Goal: Complete application form

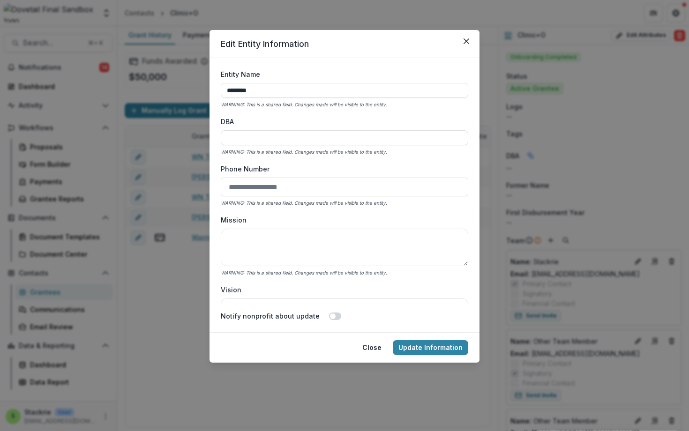
select select
